Goal: Task Accomplishment & Management: Use online tool/utility

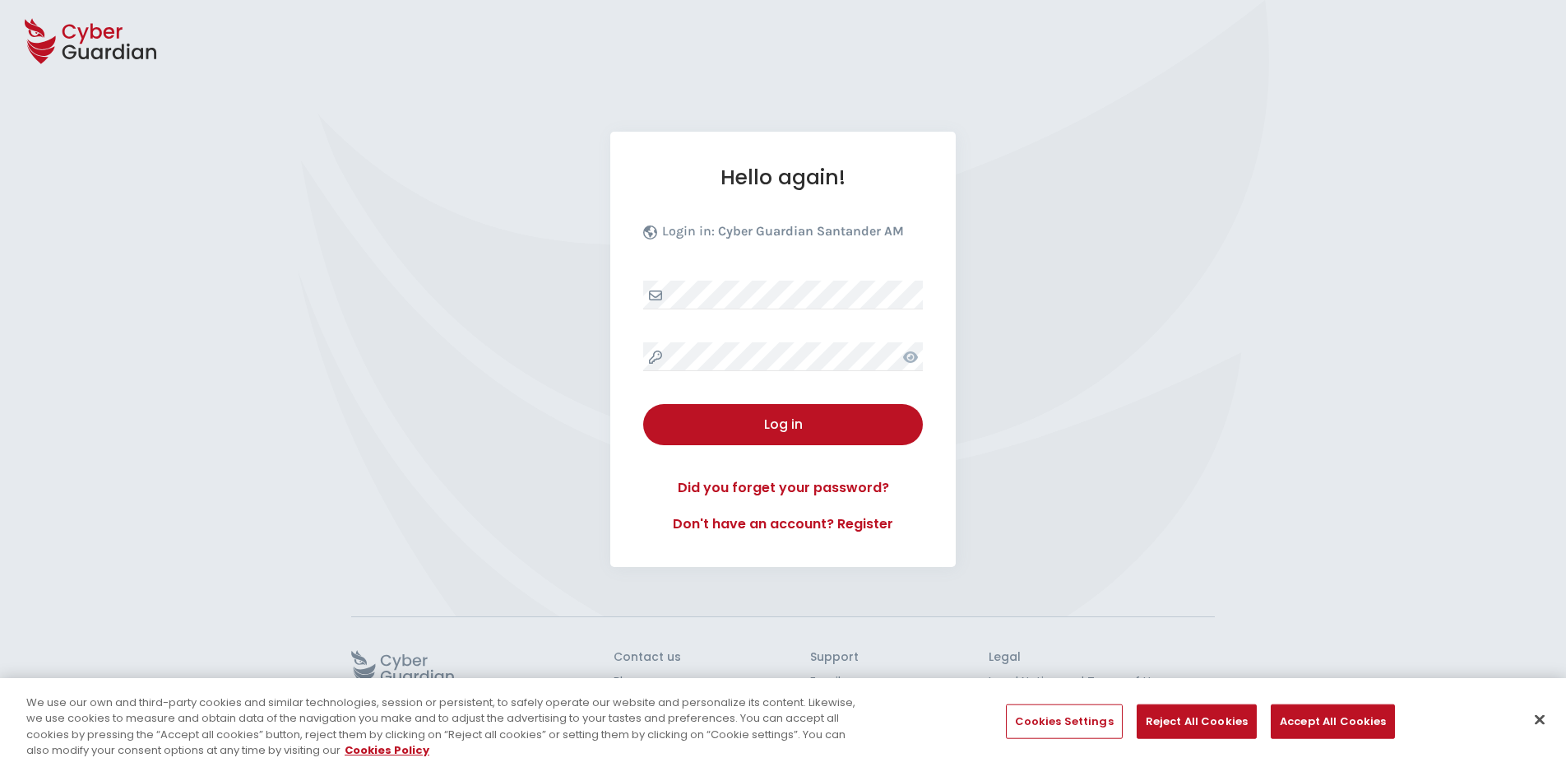
select select "English"
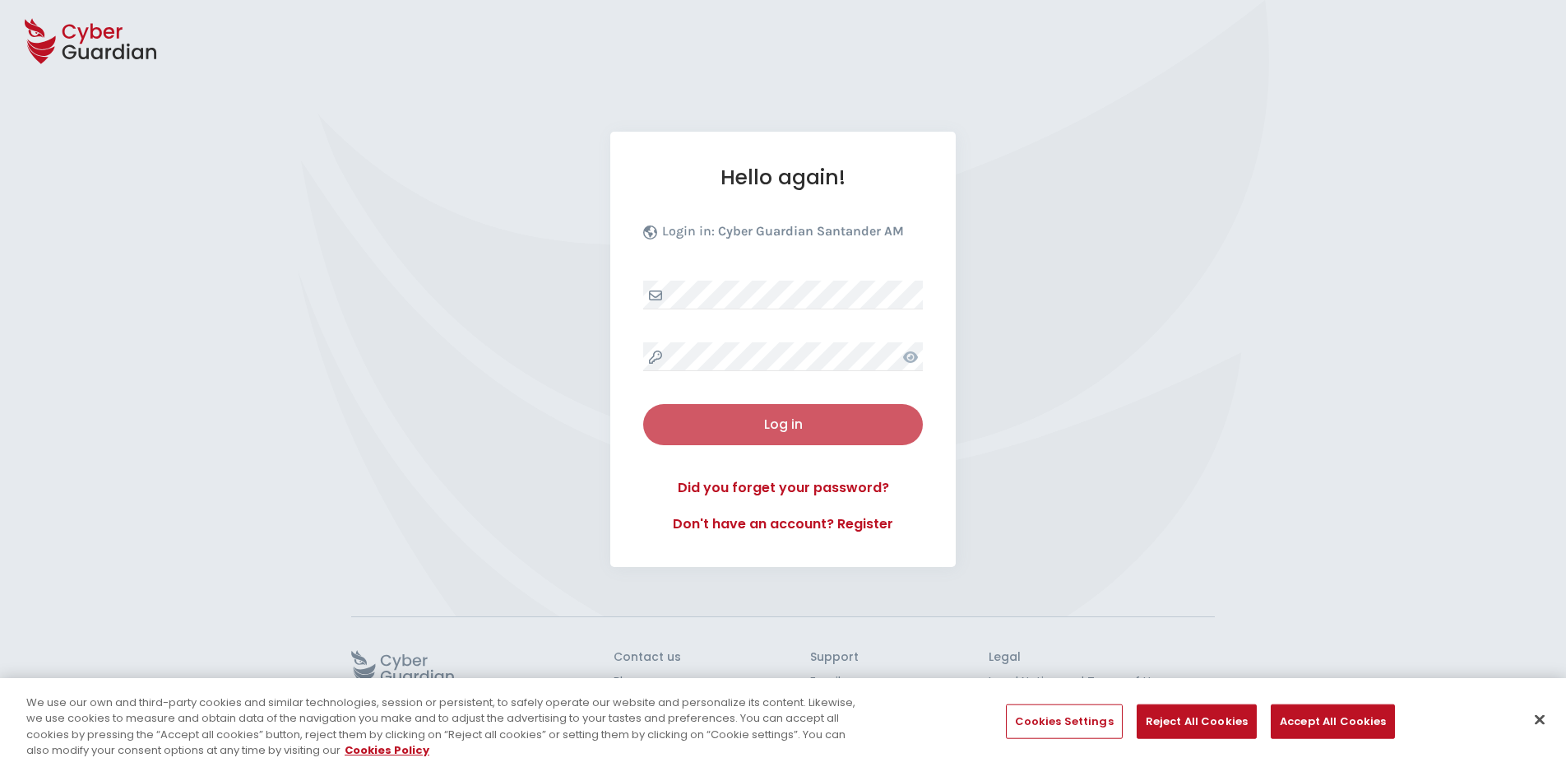
click at [791, 418] on div "Log in" at bounding box center [783, 425] width 255 height 20
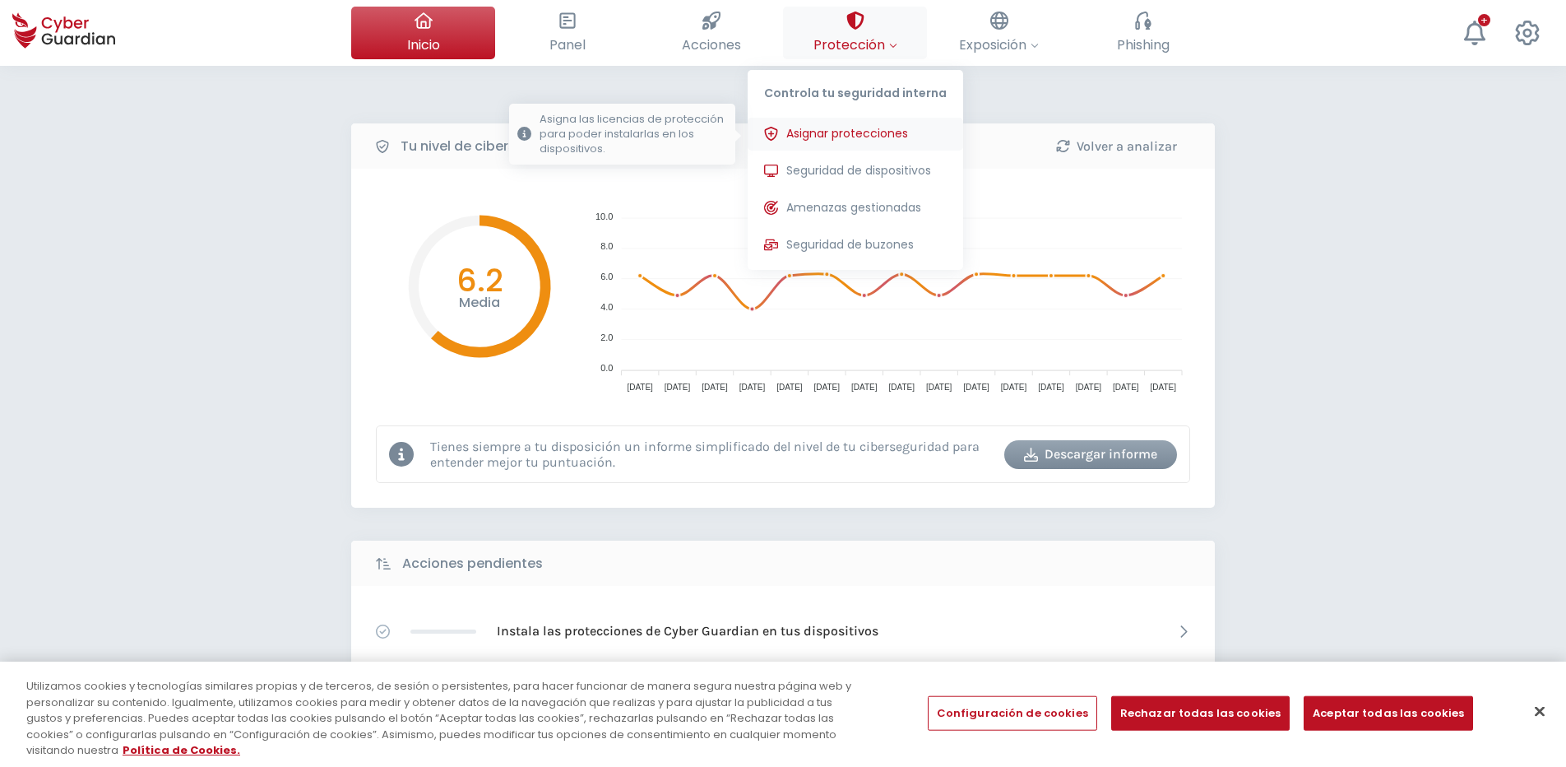
click at [846, 132] on span "Asignar protecciones" at bounding box center [847, 133] width 122 height 17
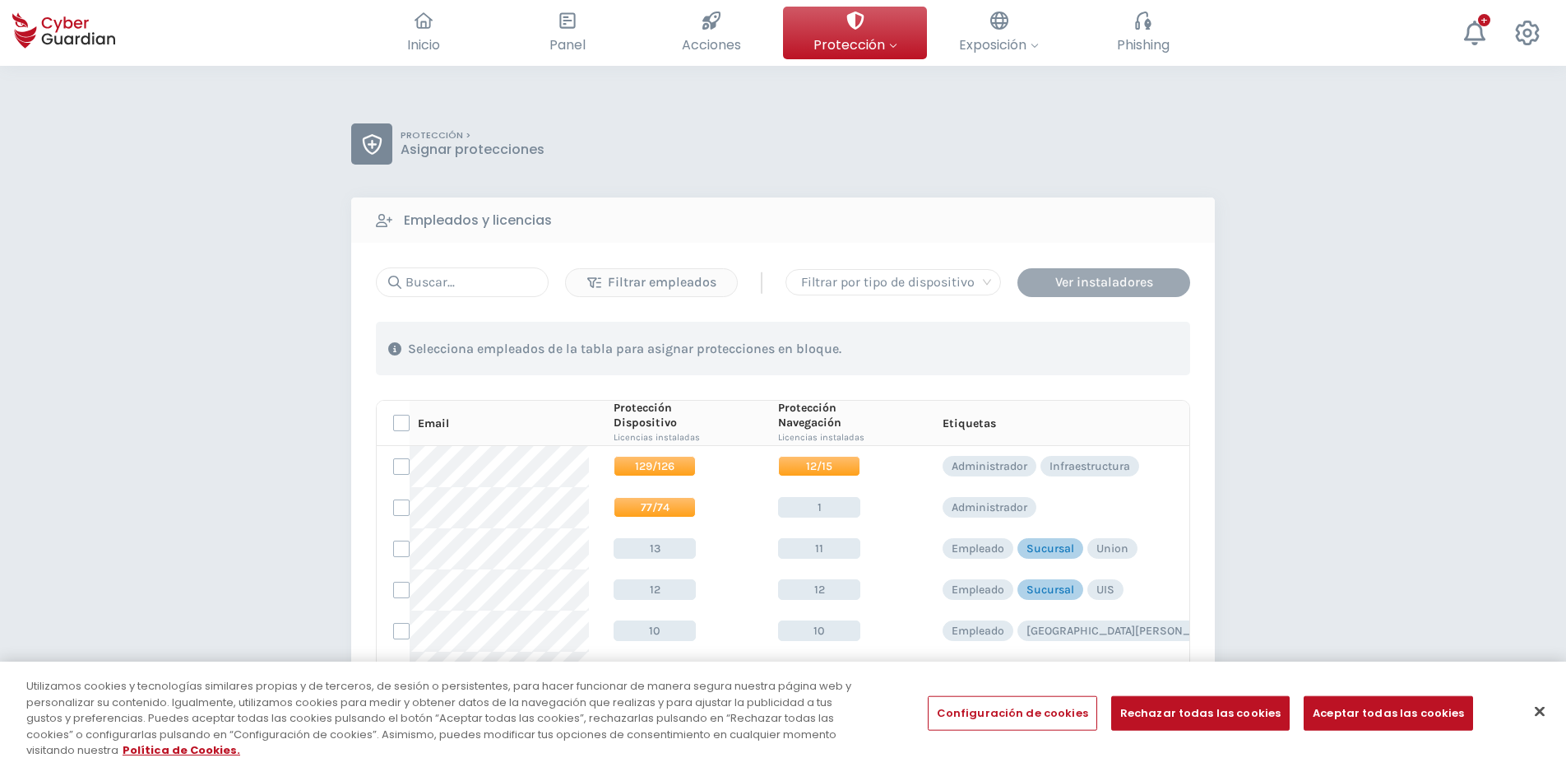
click at [1118, 289] on div "Ver instaladores" at bounding box center [1104, 282] width 148 height 20
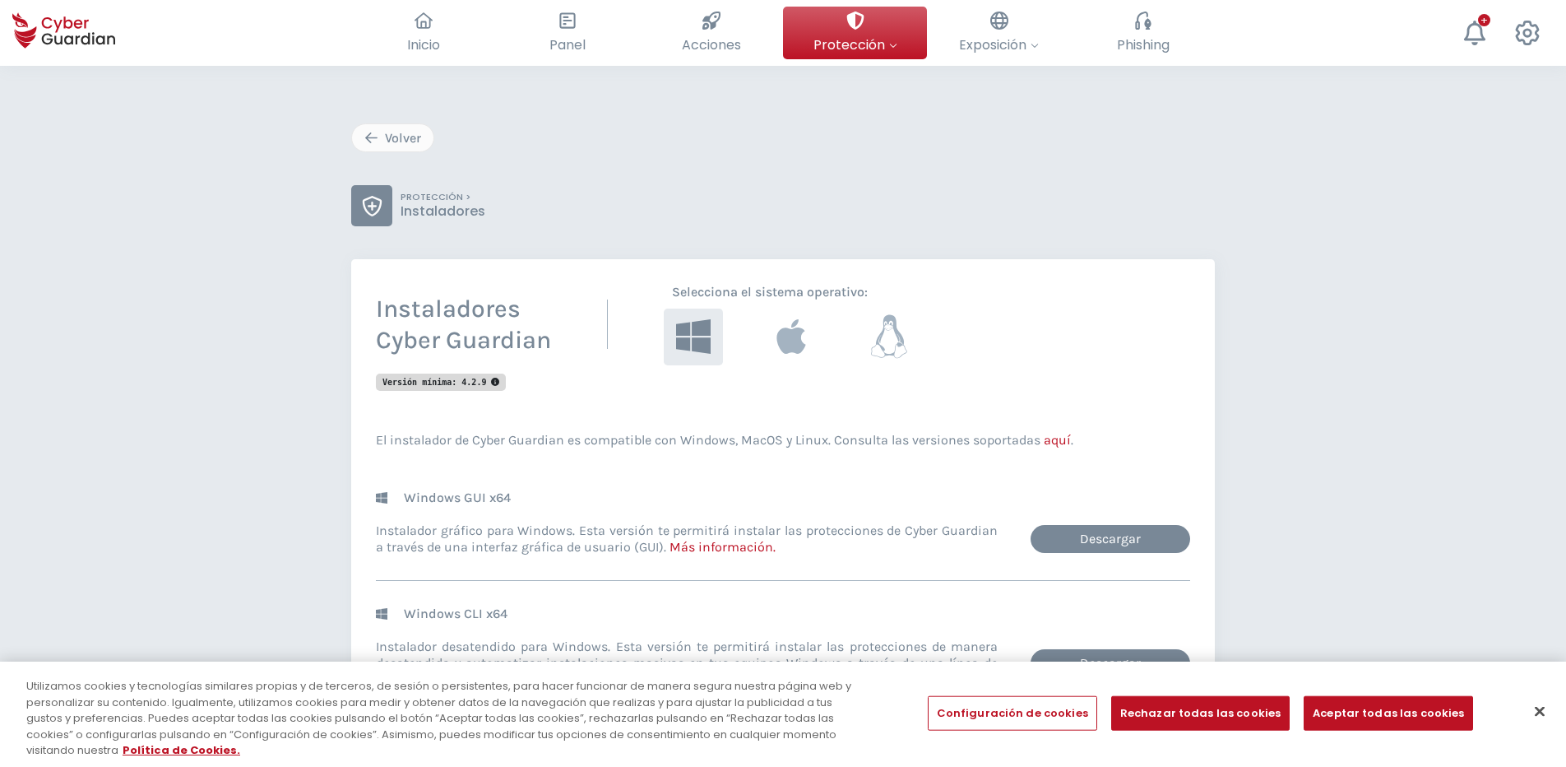
click at [886, 339] on icon at bounding box center [889, 337] width 38 height 44
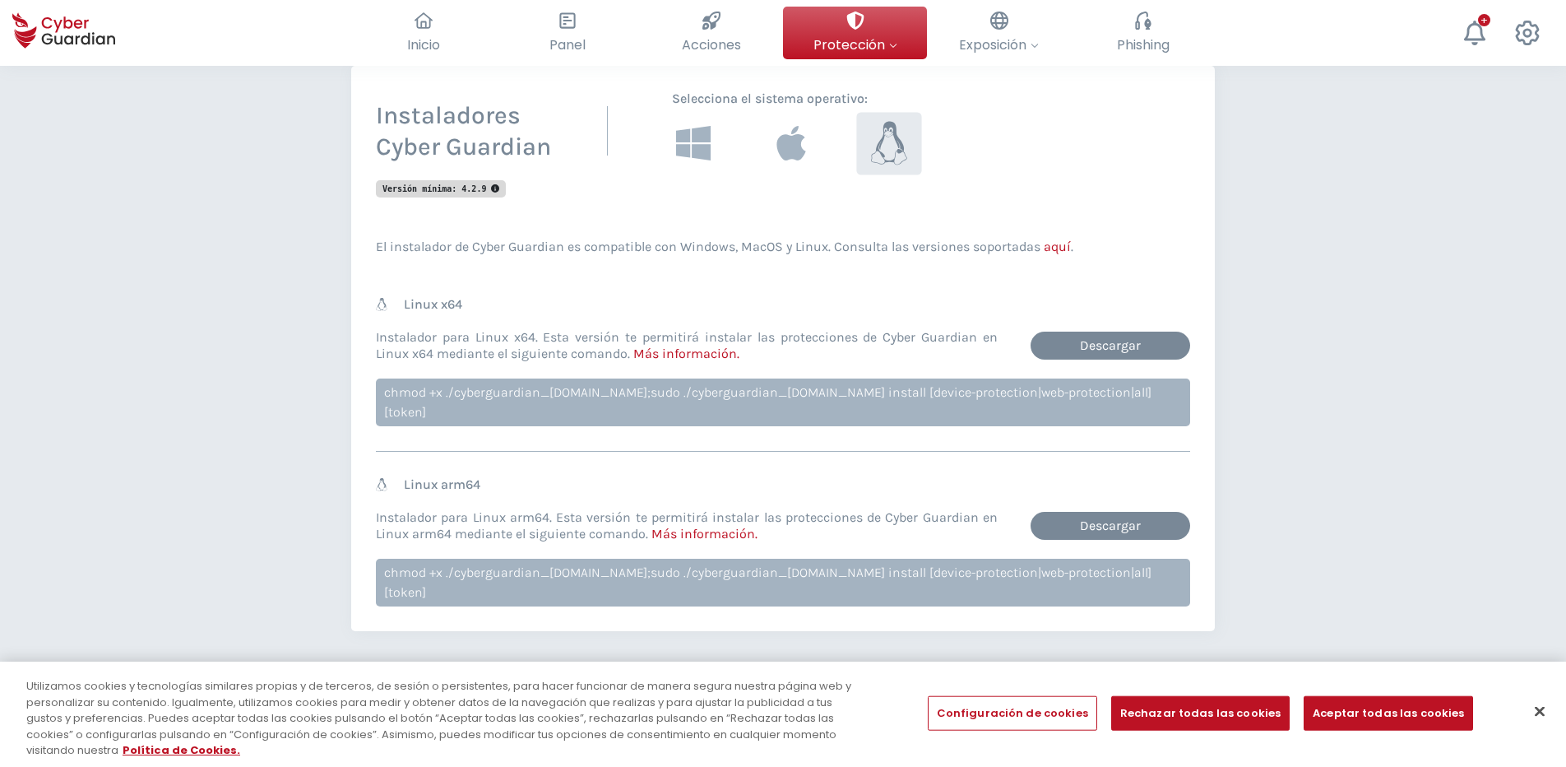
scroll to position [194, 0]
click at [1089, 344] on link "Descargar" at bounding box center [1111, 345] width 160 height 28
